Goal: Information Seeking & Learning: Learn about a topic

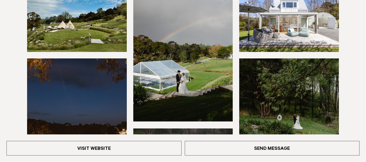
scroll to position [130, 0]
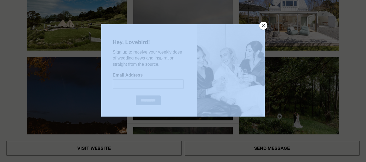
drag, startPoint x: 272, startPoint y: 40, endPoint x: 262, endPoint y: 25, distance: 18.0
click at [264, 26] on button "Close" at bounding box center [263, 26] width 8 height 8
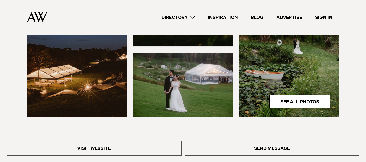
scroll to position [204, 0]
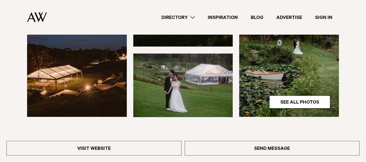
click at [285, 97] on link "See All Photos" at bounding box center [299, 102] width 61 height 13
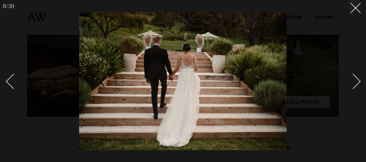
click at [38, 89] on div at bounding box center [183, 81] width 366 height 162
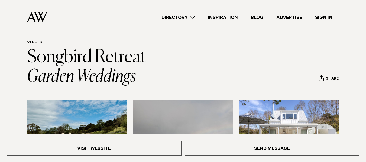
scroll to position [14, 0]
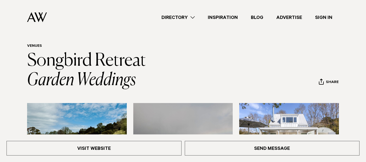
click at [116, 152] on link "Visit Website" at bounding box center [93, 148] width 175 height 15
